Goal: Task Accomplishment & Management: Manage account settings

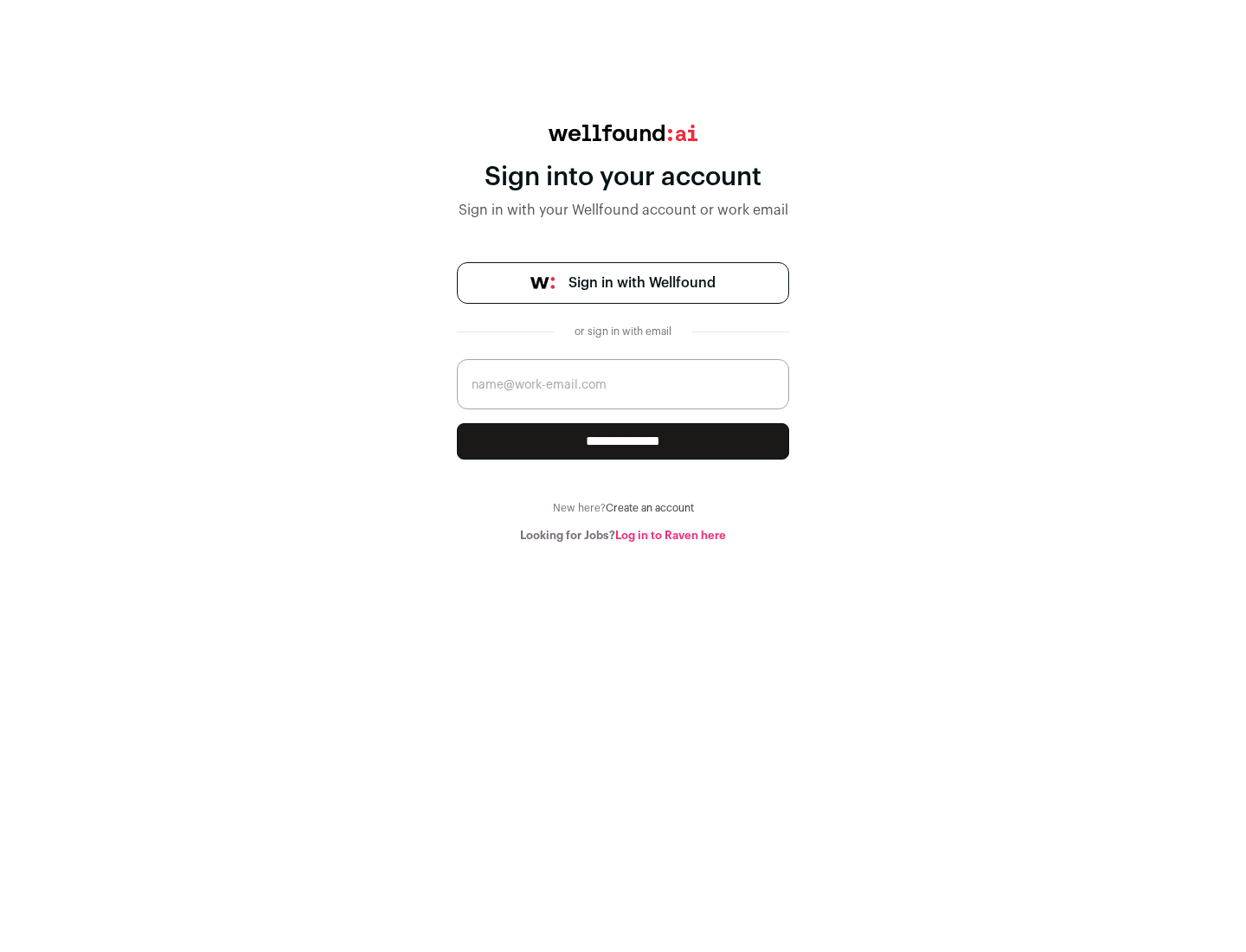
click at [641, 283] on span "Sign in with Wellfound" at bounding box center [641, 283] width 147 height 21
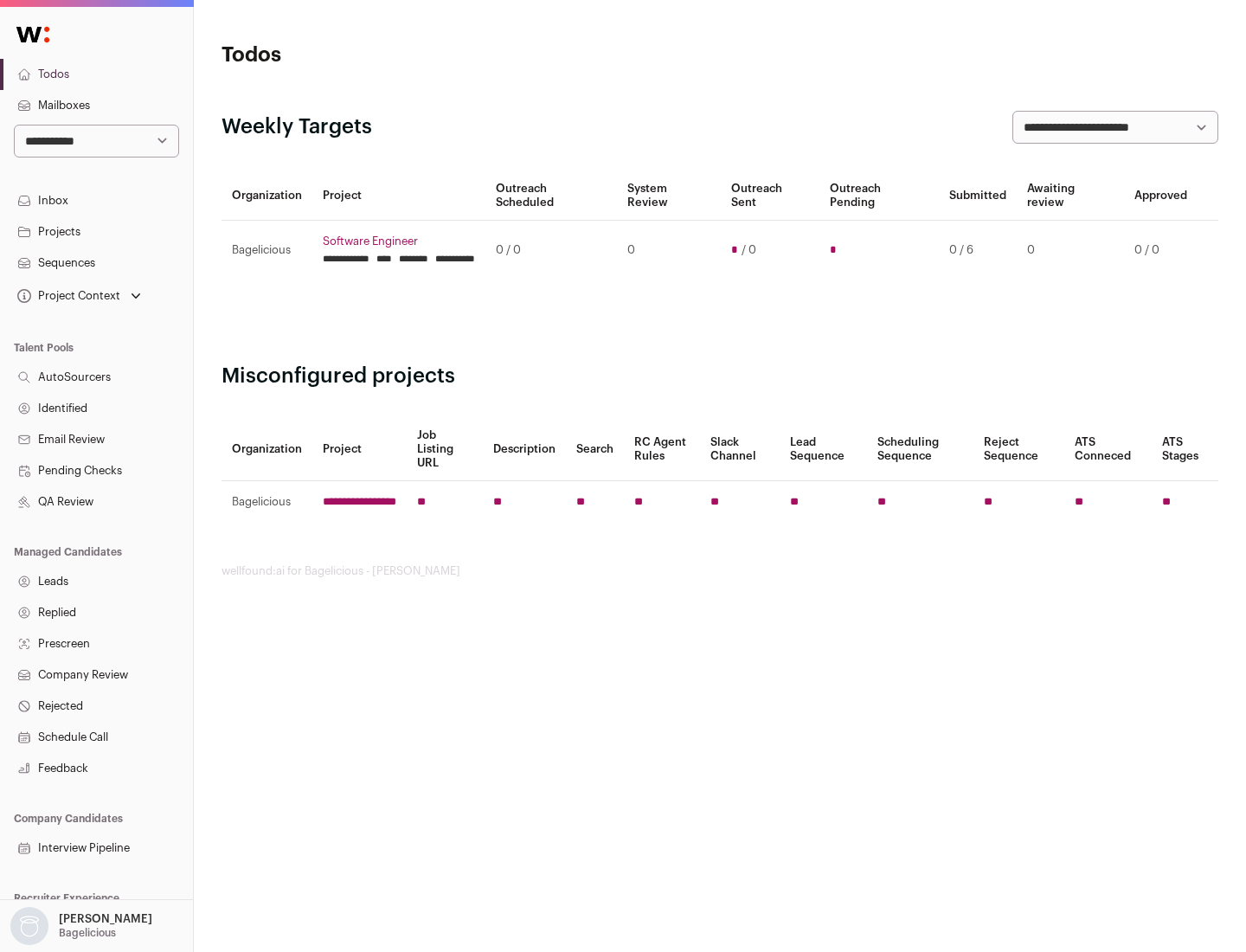
click at [96, 231] on link "Projects" at bounding box center [96, 232] width 193 height 31
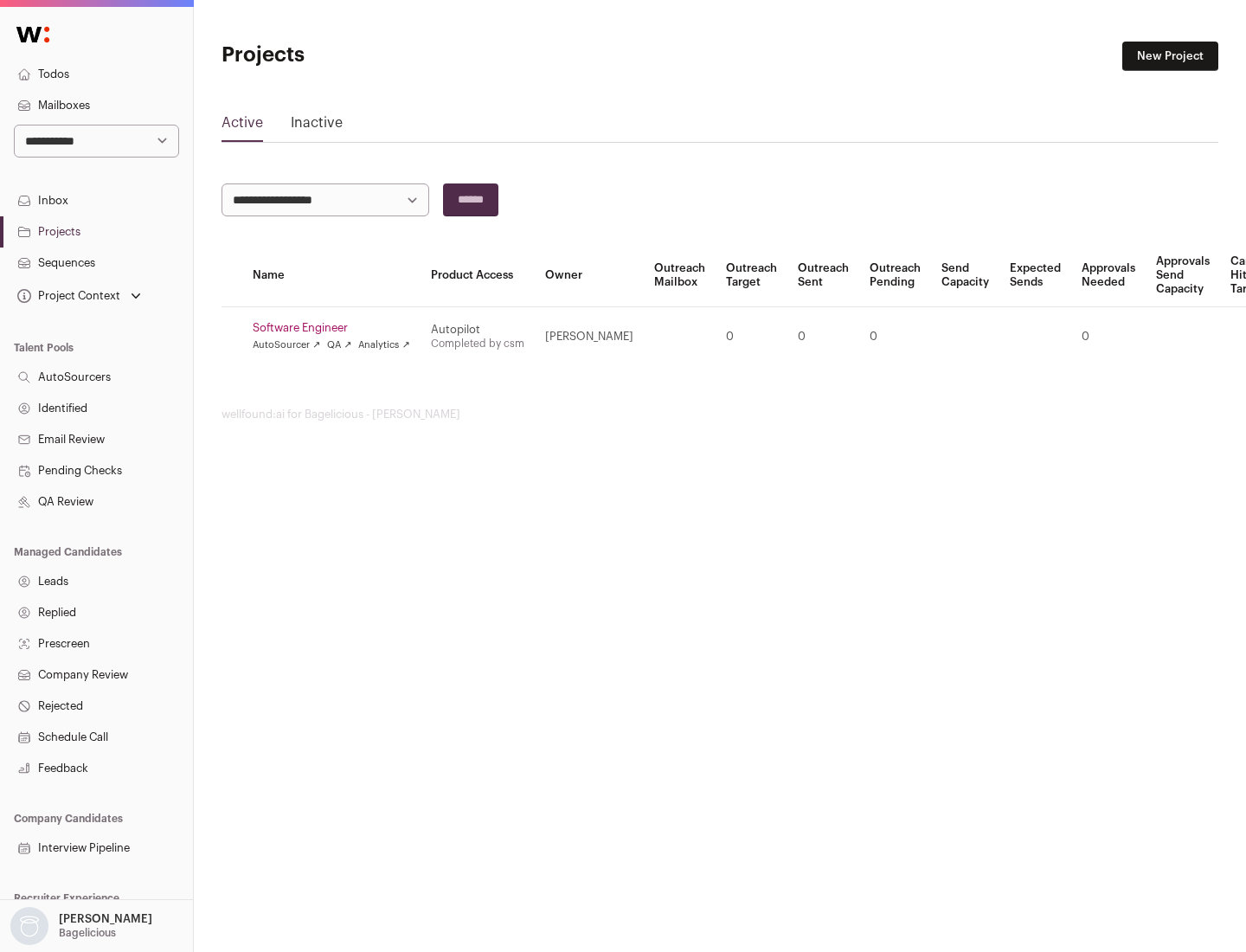
click at [336, 328] on link "Software Engineer" at bounding box center [332, 328] width 158 height 13
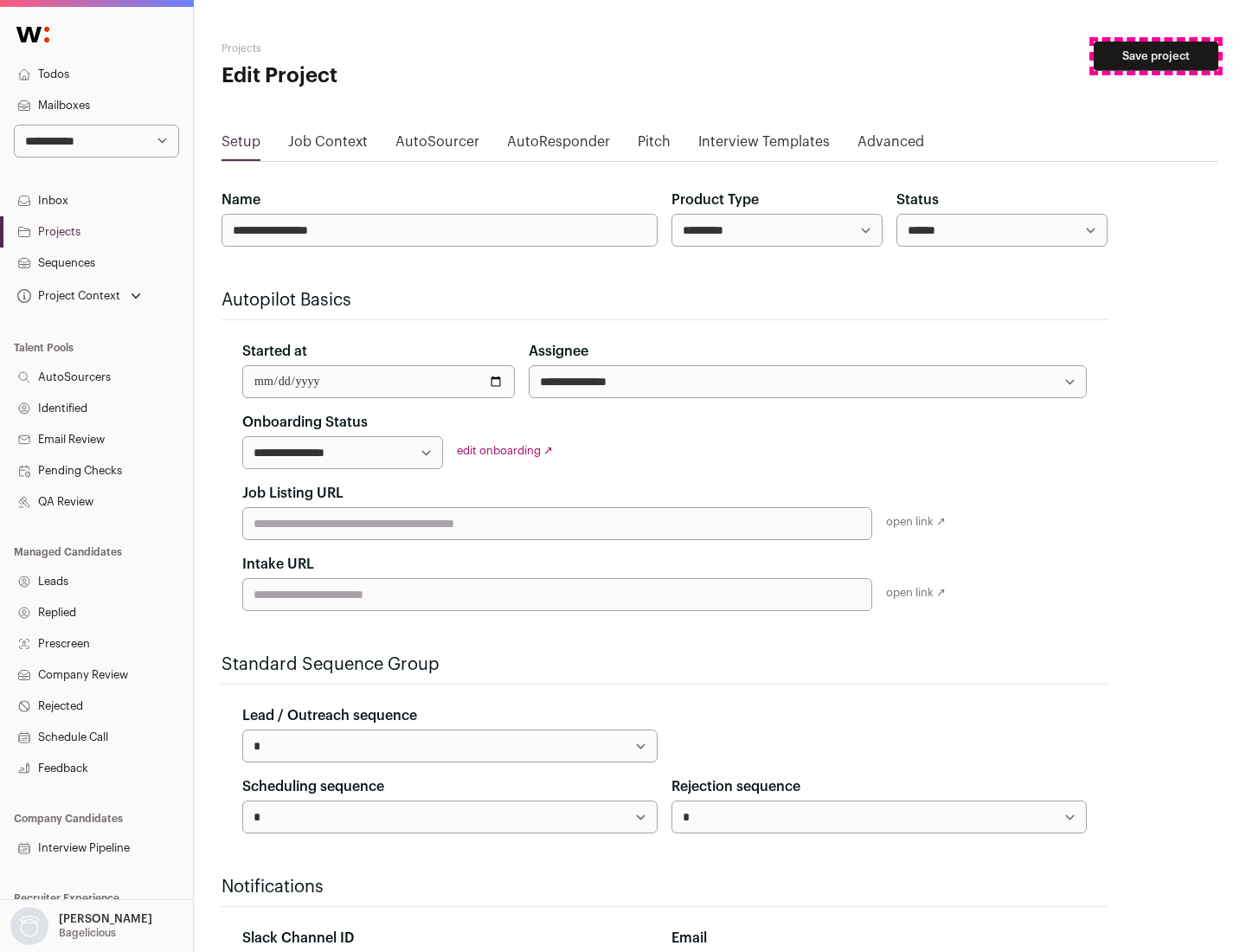
click at [1156, 56] on button "Save project" at bounding box center [1156, 56] width 125 height 30
